Goal: Register for event/course

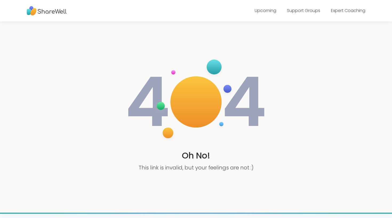
click at [274, 19] on nav "Upcoming Support Groups Expert Coaching" at bounding box center [196, 10] width 392 height 21
click at [275, 11] on link "Upcoming" at bounding box center [266, 10] width 22 height 6
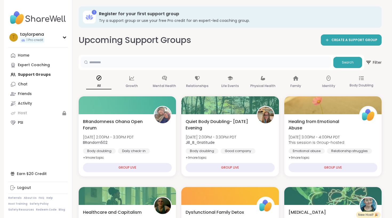
click at [161, 58] on input "text" at bounding box center [206, 62] width 250 height 11
type input "**********"
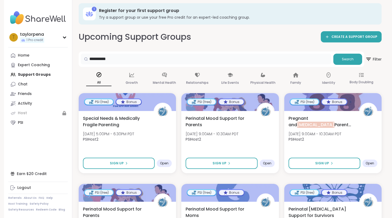
scroll to position [4, 0]
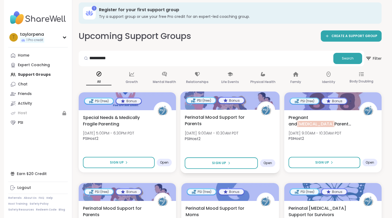
click at [218, 121] on span "Perinatal Mood Support for Parents" at bounding box center [218, 120] width 66 height 13
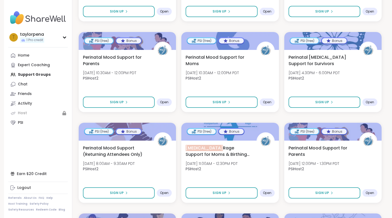
scroll to position [155, 0]
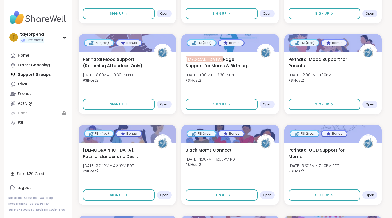
scroll to position [244, 0]
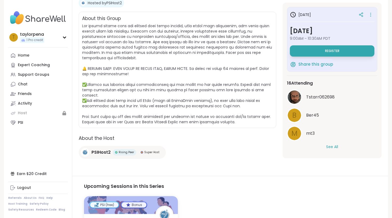
scroll to position [100, 0]
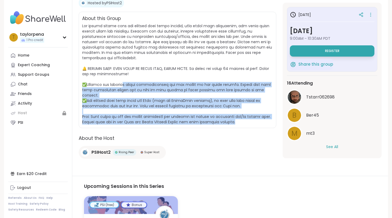
drag, startPoint x: 127, startPoint y: 84, endPoint x: 150, endPoint y: 117, distance: 39.8
click at [150, 117] on span at bounding box center [177, 73] width 190 height 101
click at [161, 105] on span at bounding box center [177, 73] width 191 height 101
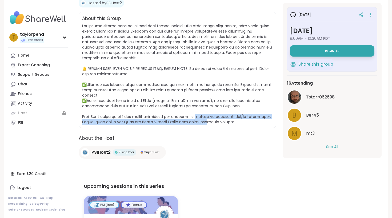
drag, startPoint x: 193, startPoint y: 111, endPoint x: 201, endPoint y: 117, distance: 9.9
click at [202, 117] on span at bounding box center [177, 73] width 190 height 101
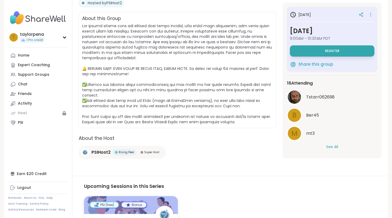
click at [203, 114] on span at bounding box center [177, 73] width 190 height 101
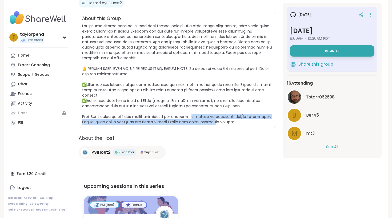
drag, startPoint x: 188, startPoint y: 110, endPoint x: 209, endPoint y: 118, distance: 22.2
click at [209, 118] on span at bounding box center [177, 73] width 190 height 101
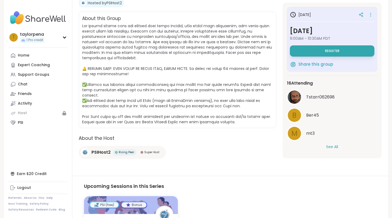
click at [212, 116] on span at bounding box center [177, 73] width 190 height 101
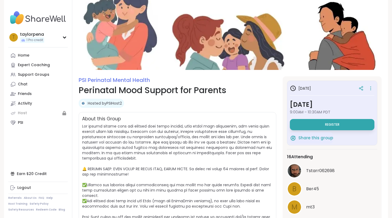
scroll to position [0, 0]
